Goal: Browse casually: Explore the website without a specific task or goal

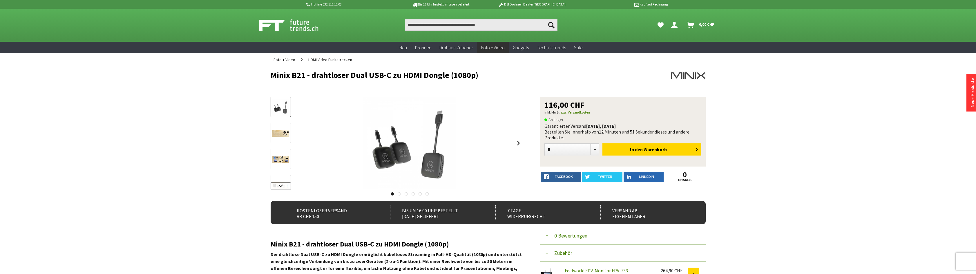
click at [271, 190] on link at bounding box center [281, 186] width 20 height 7
click at [272, 166] on img at bounding box center [280, 162] width 17 height 7
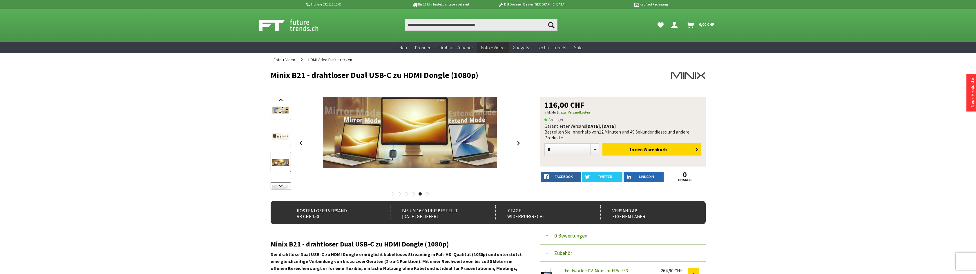
click at [275, 190] on link at bounding box center [281, 186] width 20 height 7
click at [271, 190] on link at bounding box center [281, 186] width 20 height 7
click at [272, 121] on img at bounding box center [280, 117] width 17 height 7
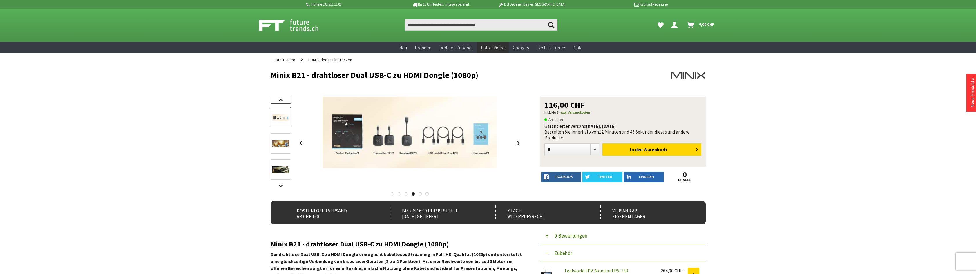
click at [271, 104] on link at bounding box center [281, 100] width 20 height 7
click at [272, 118] on img at bounding box center [280, 114] width 17 height 7
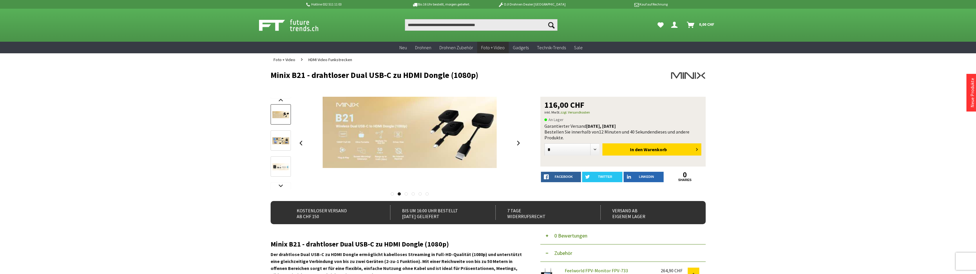
click at [272, 144] on img at bounding box center [280, 140] width 17 height 7
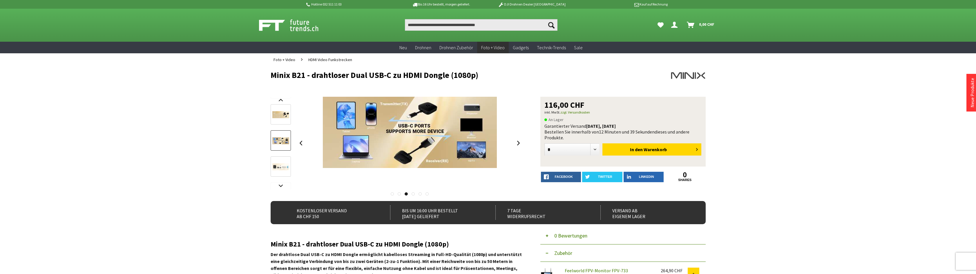
click at [272, 118] on img at bounding box center [280, 114] width 17 height 7
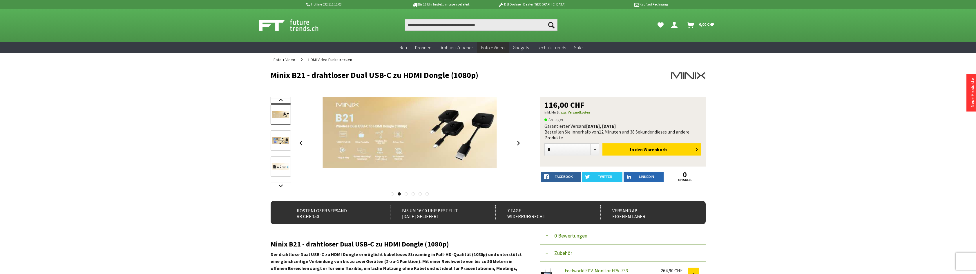
click at [271, 104] on link at bounding box center [281, 100] width 20 height 7
click at [272, 109] on img at bounding box center [280, 107] width 17 height 17
